Goal: Information Seeking & Learning: Find specific fact

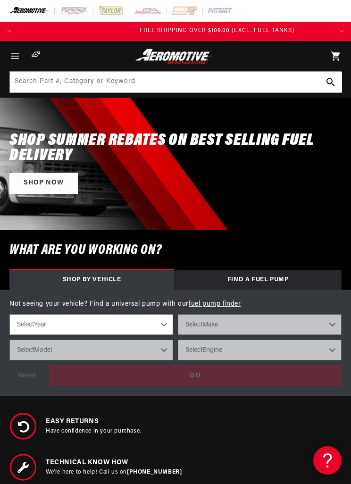
scroll to position [0, 313]
click at [331, 78] on use "Search Part #, Category or Keyword" at bounding box center [331, 82] width 8 height 8
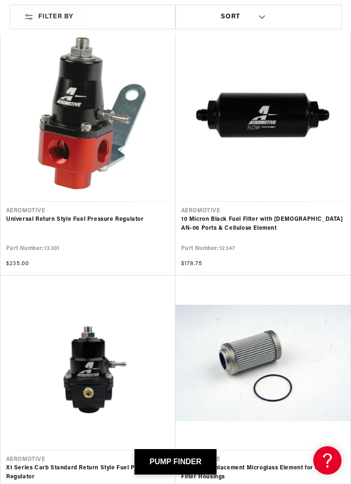
scroll to position [0, 313]
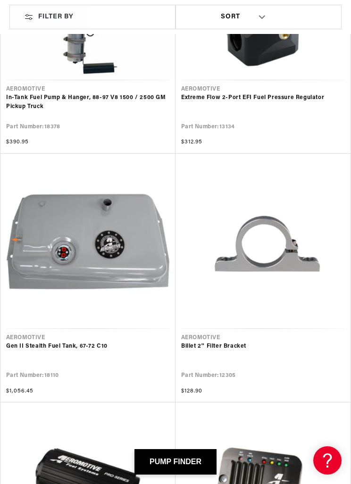
scroll to position [6768, 0]
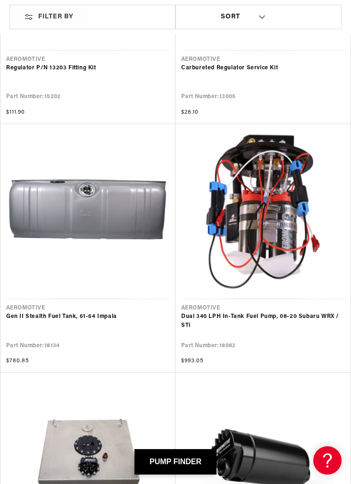
scroll to position [28935, 0]
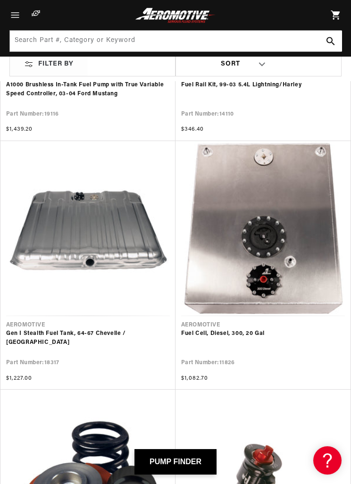
scroll to position [30643, 0]
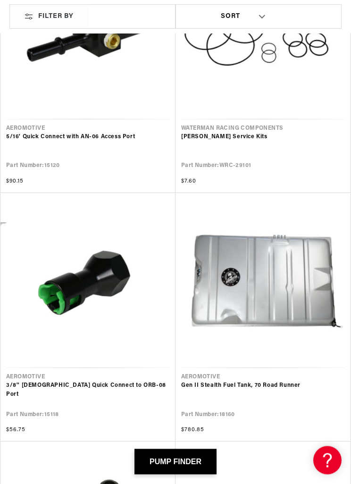
scroll to position [32901, 0]
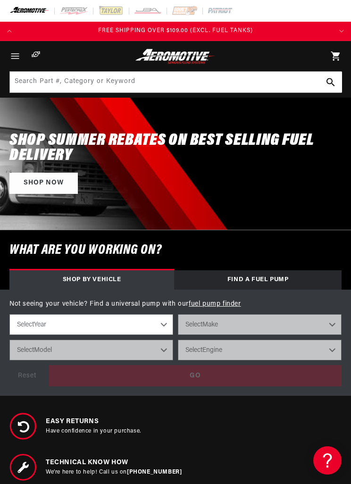
scroll to position [0, 189]
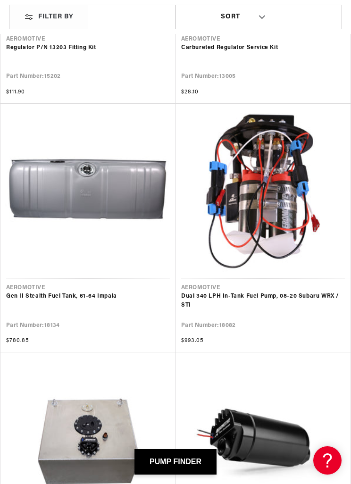
scroll to position [0, 313]
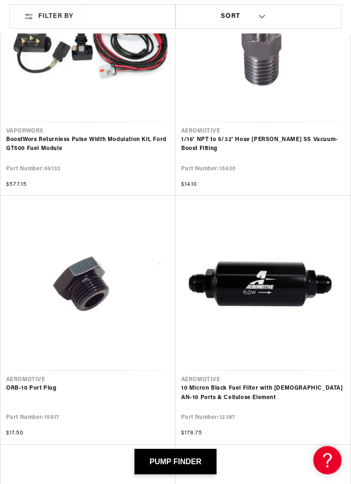
scroll to position [0, 313]
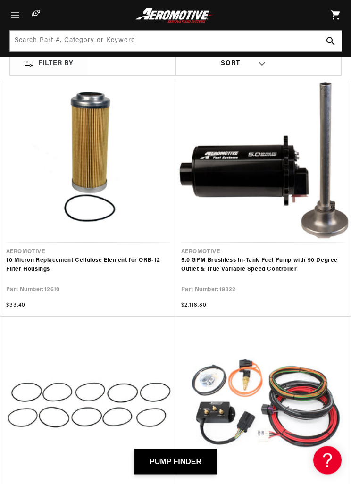
scroll to position [0, 313]
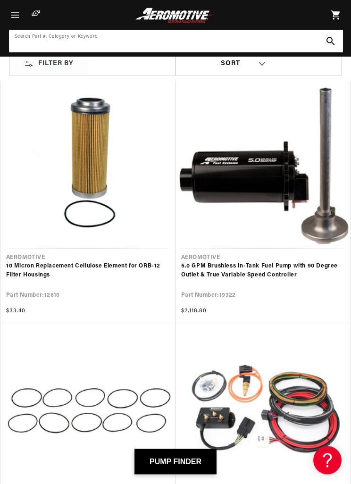
click at [162, 42] on input at bounding box center [176, 41] width 332 height 21
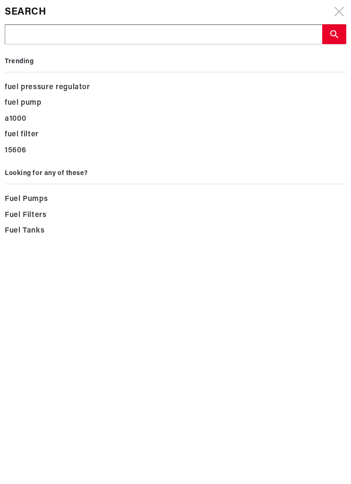
scroll to position [39917, 0]
type input "1"
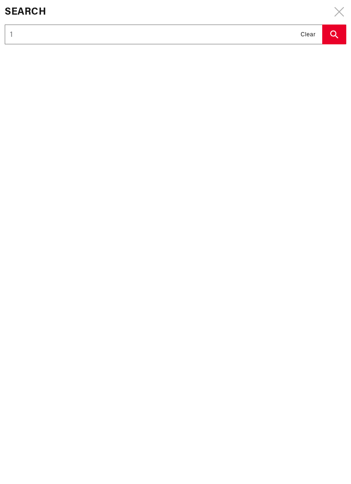
type input "11"
type input "115"
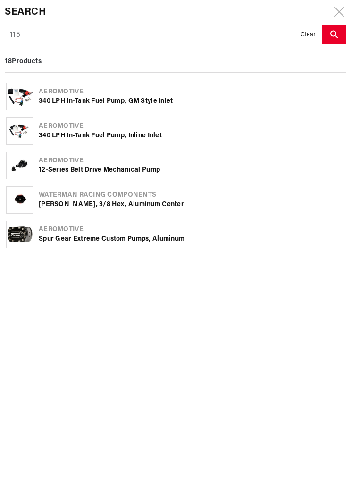
type input "1154"
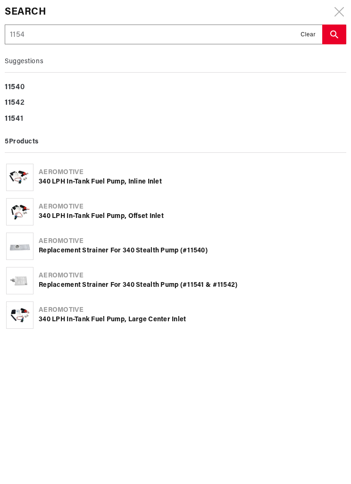
type input "11542"
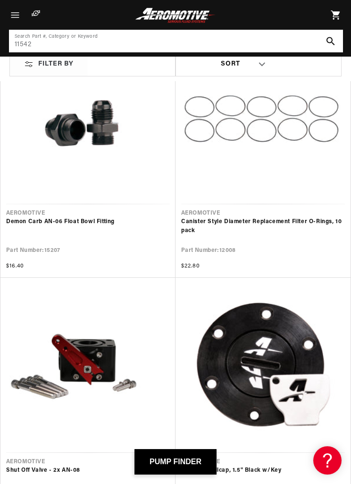
click at [32, 42] on input "11542" at bounding box center [176, 41] width 332 height 21
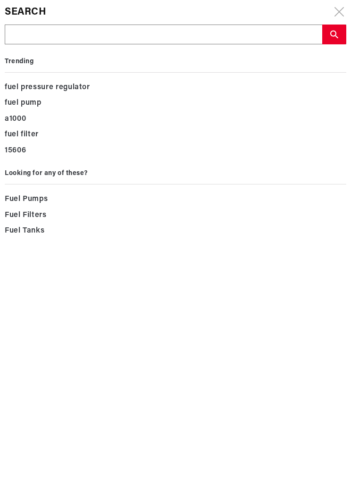
type input "F"
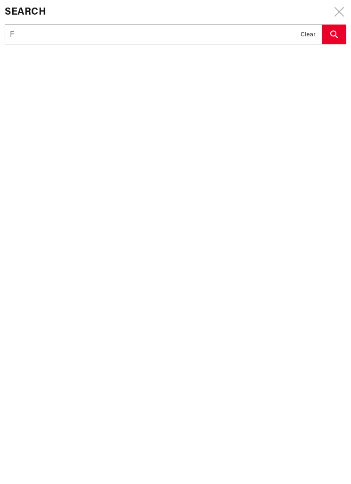
type input "Fi"
type input "Fil"
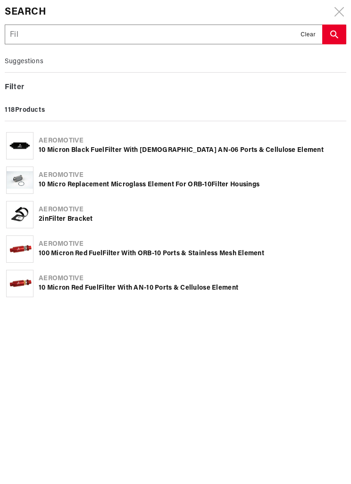
type input "Filter"
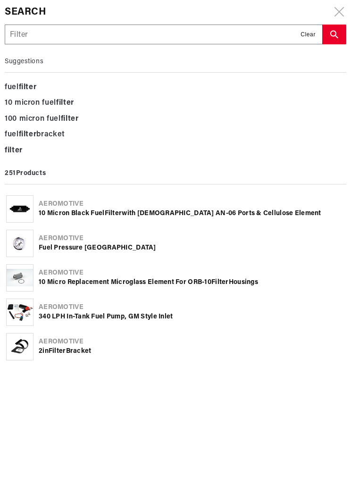
type input "Filter"
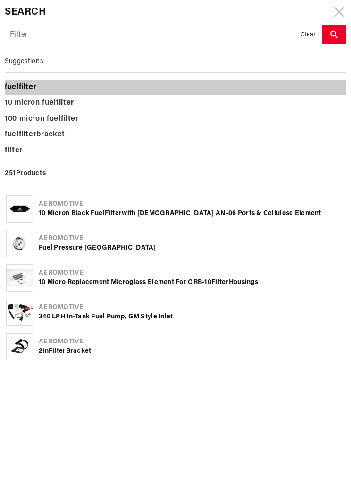
click at [15, 86] on div "fuel filter" at bounding box center [176, 88] width 342 height 16
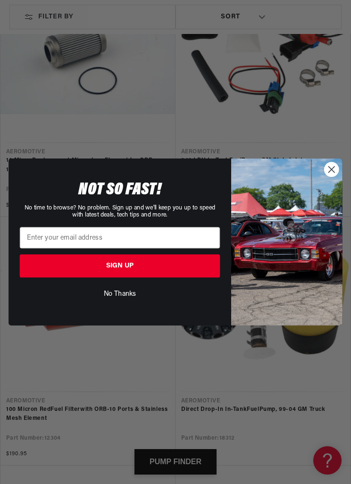
click at [330, 173] on icon "Close dialog" at bounding box center [332, 170] width 6 height 6
